Goal: Find specific page/section: Find specific page/section

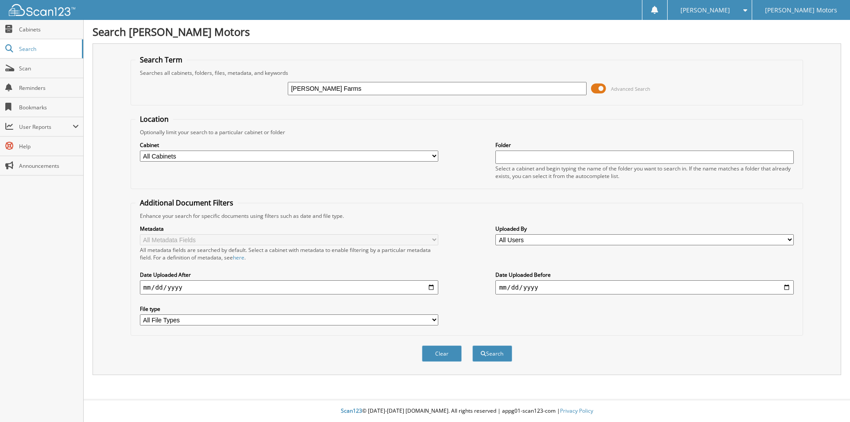
type input "[PERSON_NAME] Farms"
click at [629, 88] on span "Advanced Search" at bounding box center [630, 88] width 39 height 7
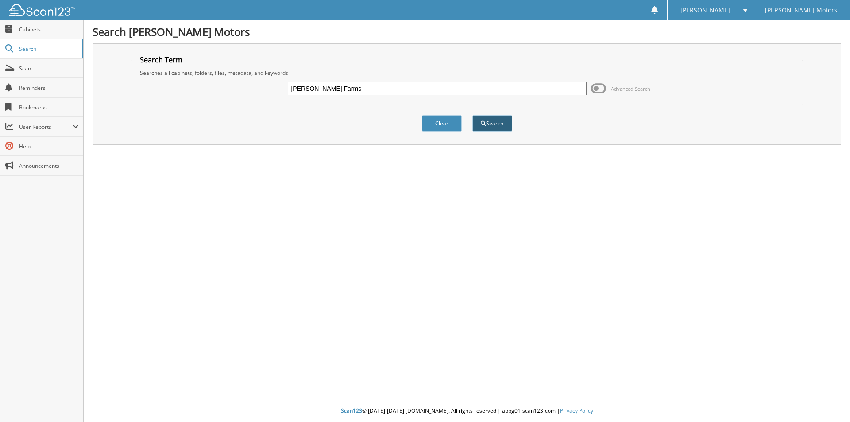
click at [496, 123] on button "Search" at bounding box center [492, 123] width 40 height 16
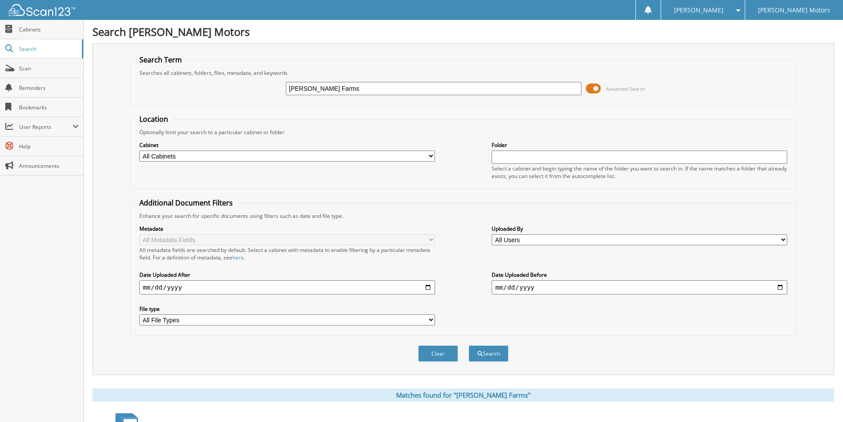
click at [327, 85] on input "[PERSON_NAME] Farms" at bounding box center [434, 88] width 296 height 13
type input "V"
type input "[PERSON_NAME]"
click at [636, 88] on span "Advanced Search" at bounding box center [625, 88] width 39 height 7
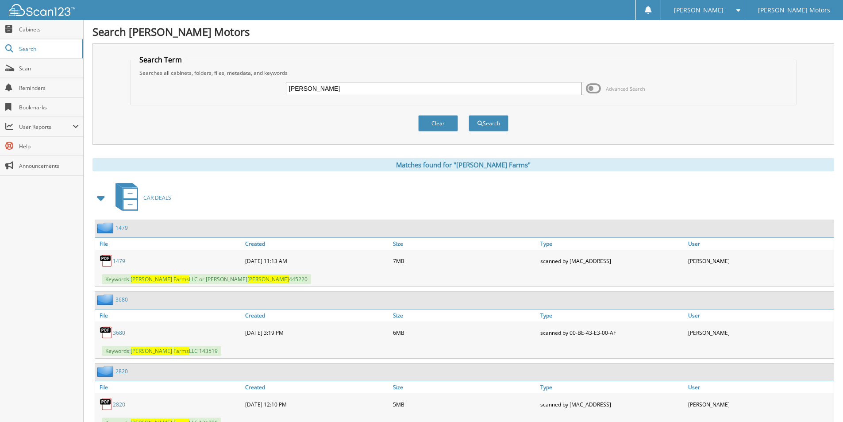
click at [119, 333] on link "3680" at bounding box center [119, 333] width 12 height 8
